Goal: Find specific page/section: Find specific page/section

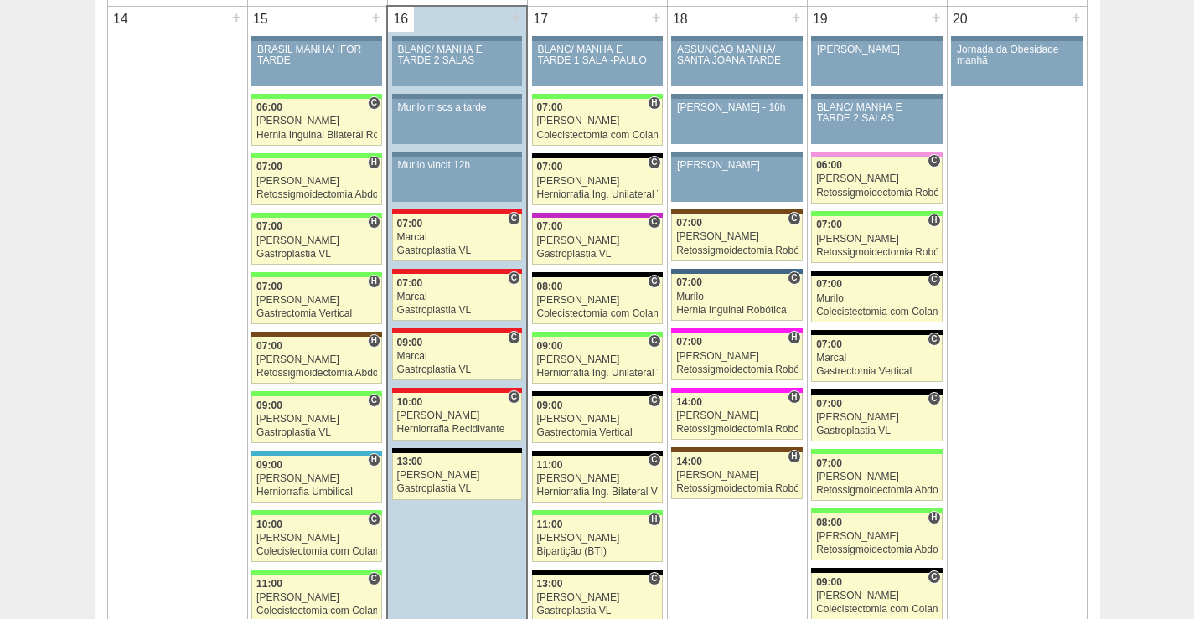
scroll to position [1675, 0]
click at [454, 357] on div "Marcal" at bounding box center [457, 356] width 121 height 11
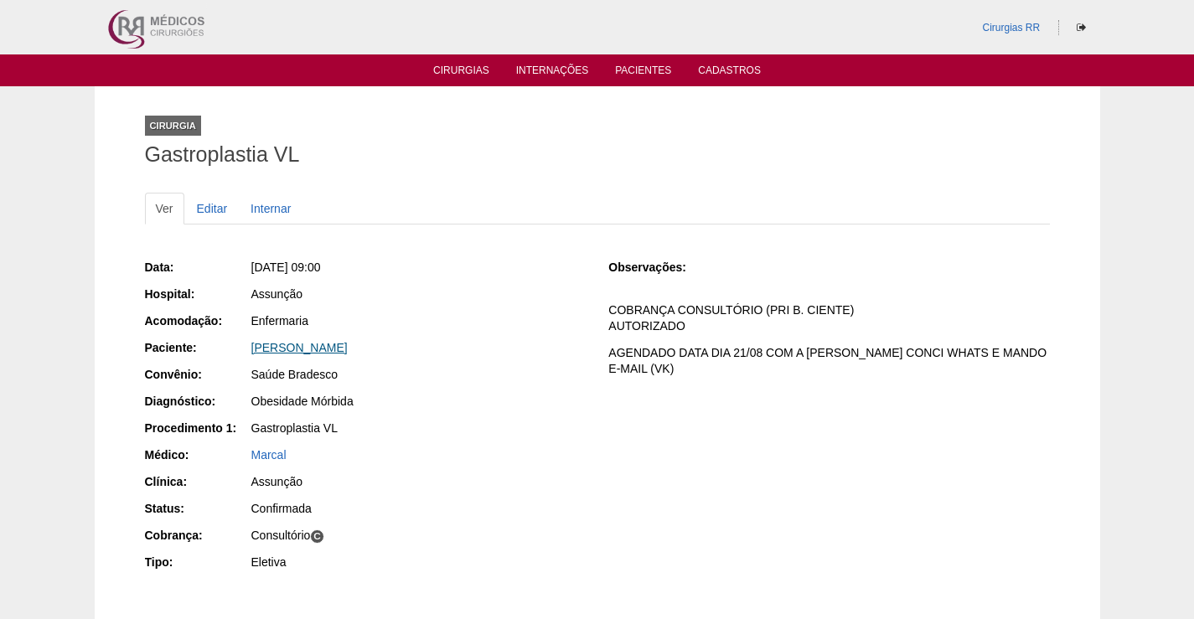
click at [314, 350] on link "[PERSON_NAME]" at bounding box center [299, 347] width 96 height 13
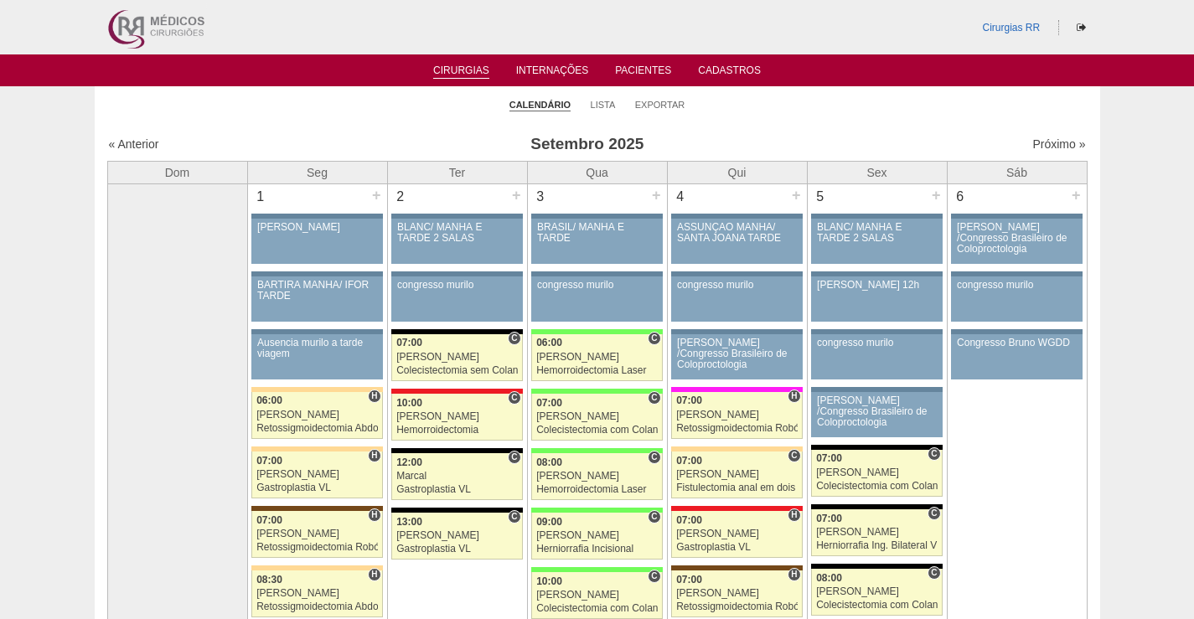
scroll to position [1675, 0]
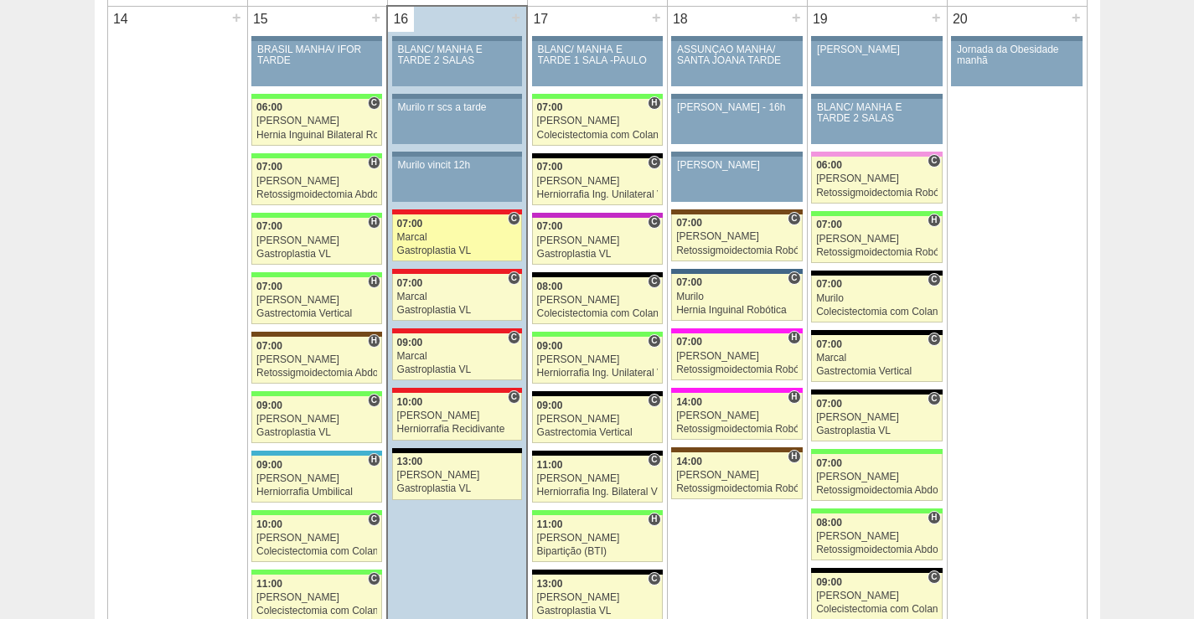
click at [458, 233] on div "Marcal" at bounding box center [457, 237] width 121 height 11
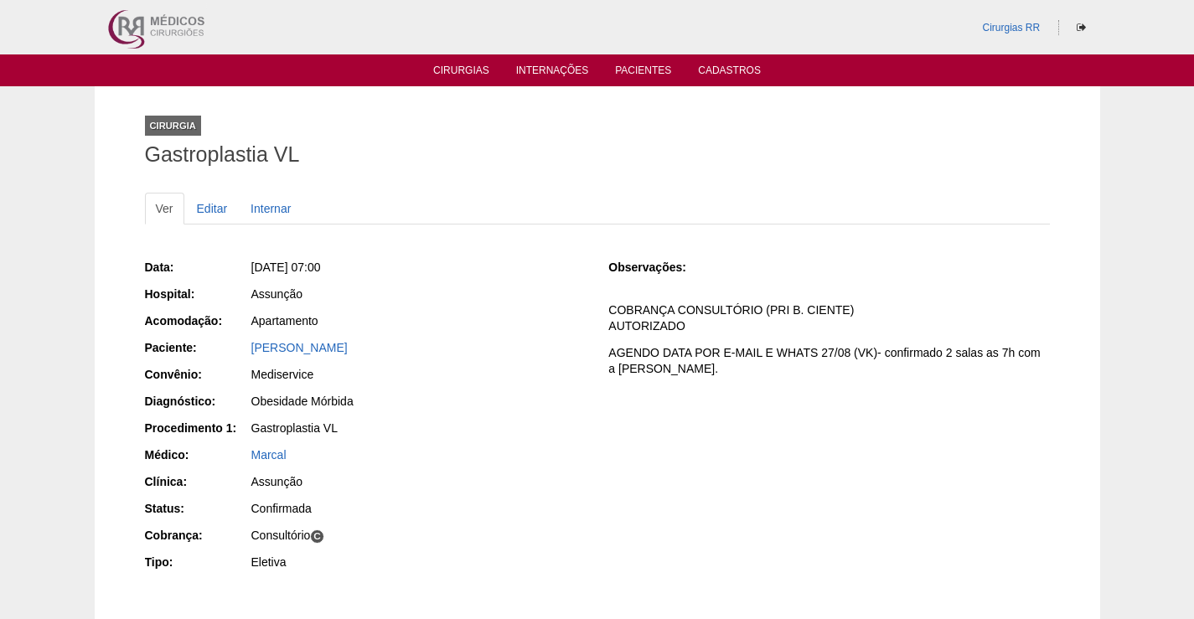
drag, startPoint x: 281, startPoint y: 347, endPoint x: 1110, endPoint y: 652, distance: 883.6
click at [1110, 618] on html "Cirurgias RR Cirurgias Internações Pacientes Cadastros Cirurgia Gastroplastia V…" at bounding box center [597, 385] width 1194 height 771
drag, startPoint x: 407, startPoint y: 355, endPoint x: 229, endPoint y: 354, distance: 178.4
click at [229, 350] on div "Paciente: [PERSON_NAME]" at bounding box center [365, 349] width 441 height 21
copy div "Paciente: [PERSON_NAME]"
